Goal: Check status: Check status

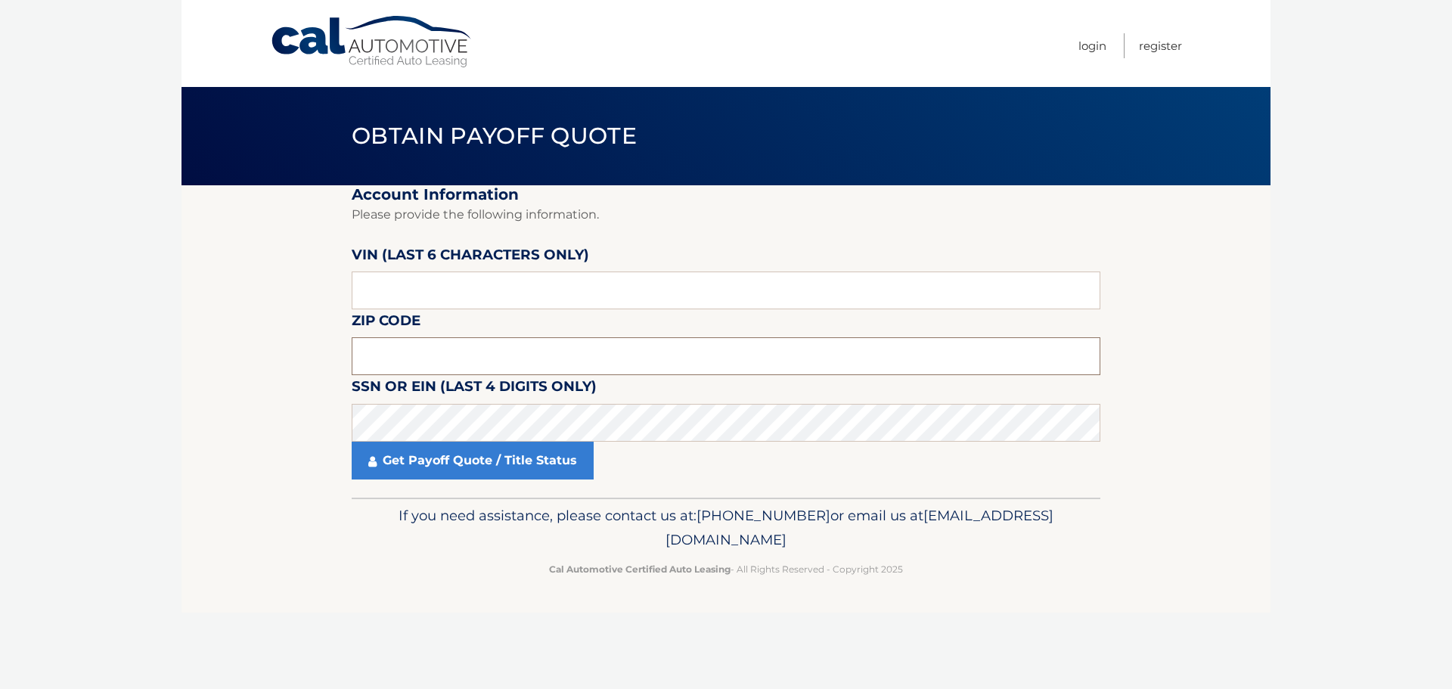
click at [367, 358] on input "text" at bounding box center [726, 356] width 749 height 38
type input "11704"
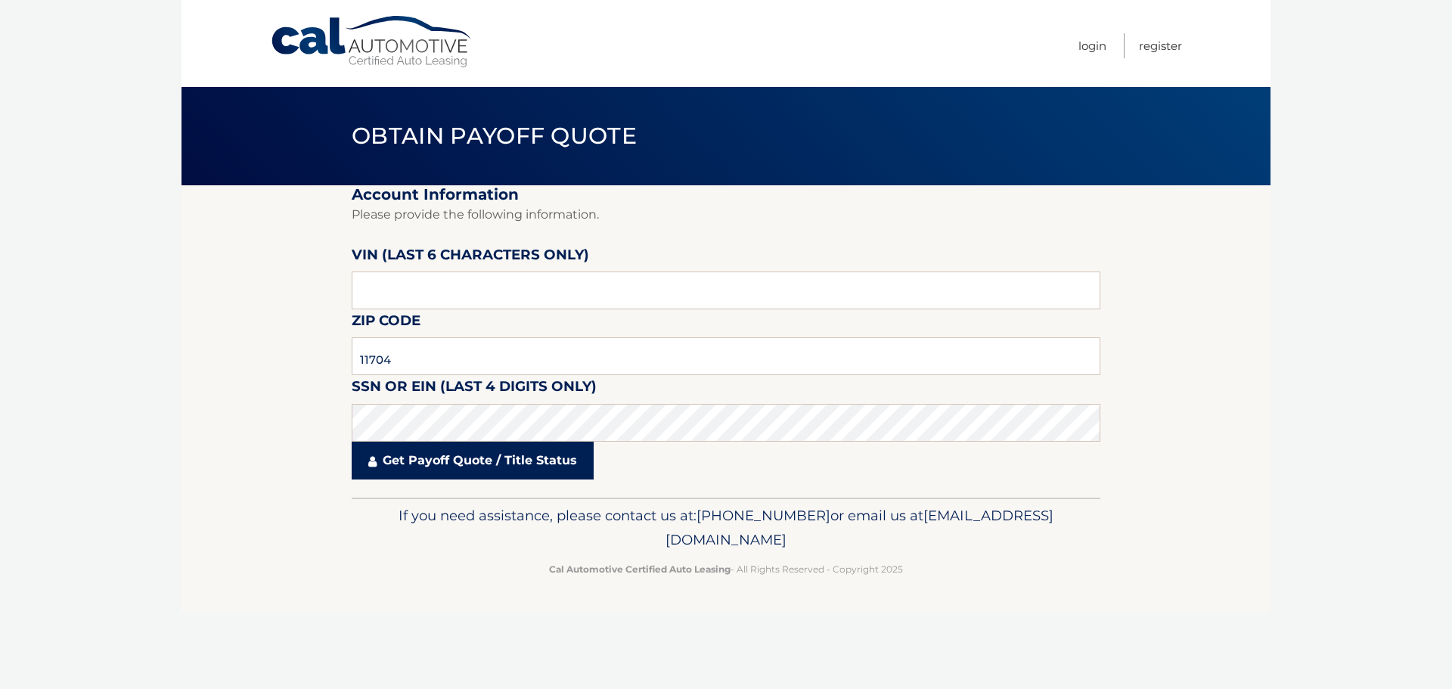
click at [498, 457] on link "Get Payoff Quote / Title Status" at bounding box center [473, 461] width 242 height 38
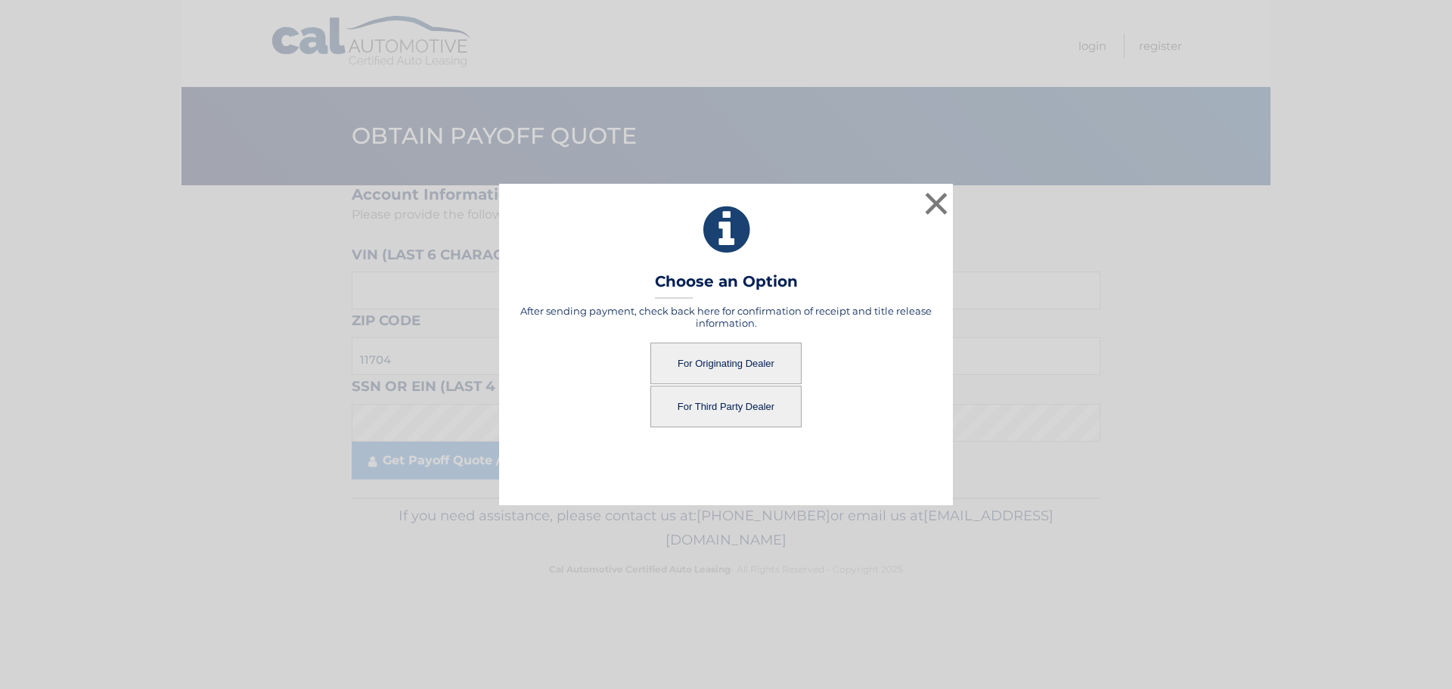
click at [725, 359] on button "For Originating Dealer" at bounding box center [725, 364] width 151 height 42
